Goal: Find contact information: Obtain details needed to contact an individual or organization

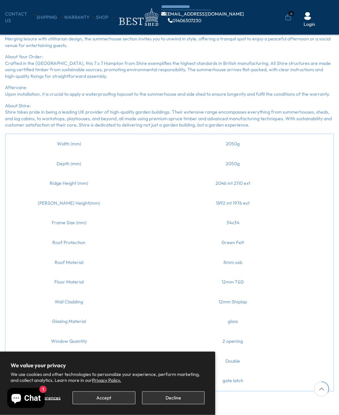
scroll to position [499, 0]
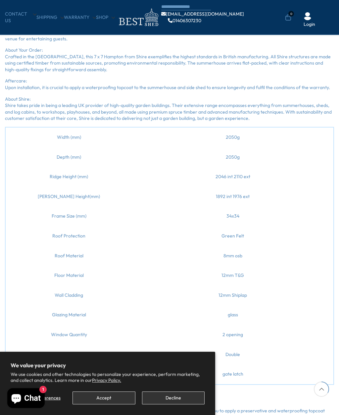
click at [168, 404] on button "Decline" at bounding box center [173, 397] width 63 height 13
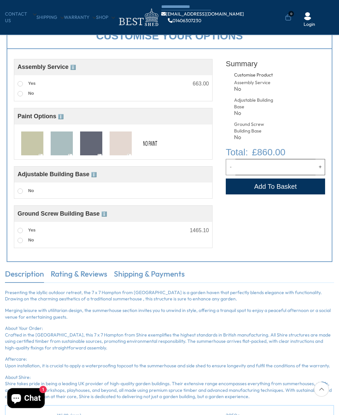
scroll to position [221, 0]
click at [62, 144] on img at bounding box center [62, 144] width 22 height 24
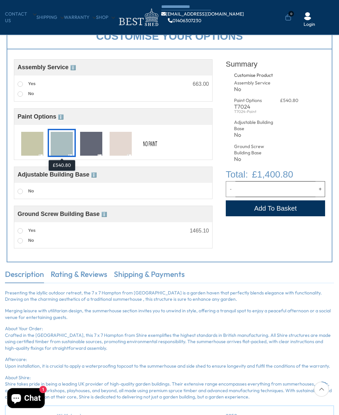
click at [19, 80] on label "Yes" at bounding box center [27, 84] width 18 height 9
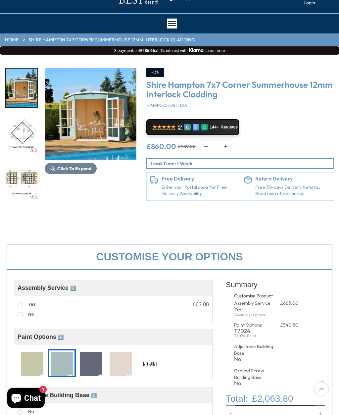
scroll to position [0, 0]
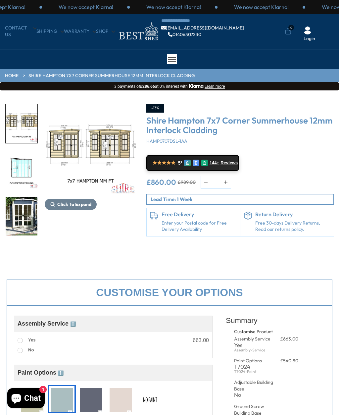
click at [26, 213] on div at bounding box center [25, 170] width 40 height 132
click at [71, 207] on span "Click To Expand" at bounding box center [74, 204] width 34 height 6
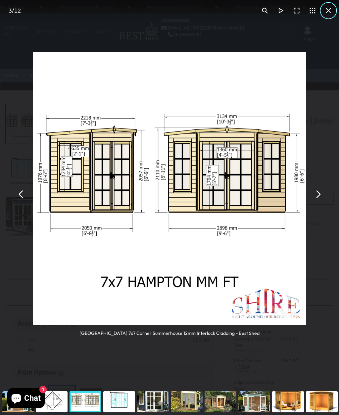
click at [331, 9] on button "You can close this modal content with the ESC key" at bounding box center [328, 11] width 16 height 16
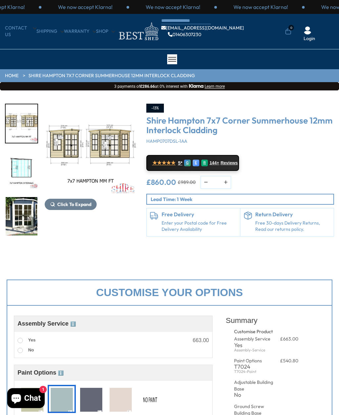
click at [21, 32] on link "CONTACT US" at bounding box center [20, 31] width 31 height 13
